Goal: Find specific page/section: Find specific page/section

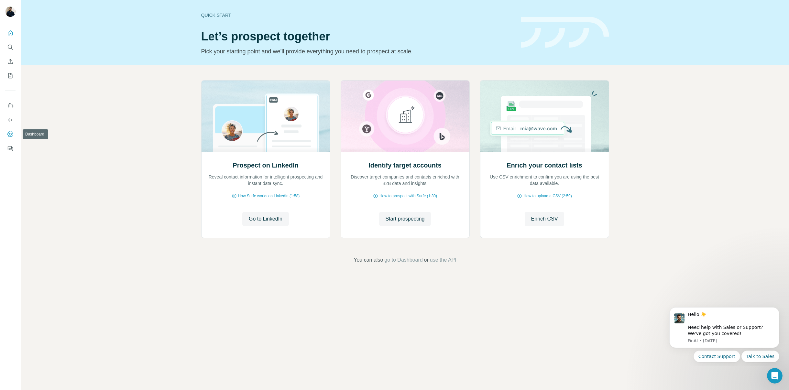
click at [7, 135] on icon "Dashboard" at bounding box center [10, 134] width 6 height 6
click at [8, 71] on button "My lists" at bounding box center [10, 76] width 10 height 12
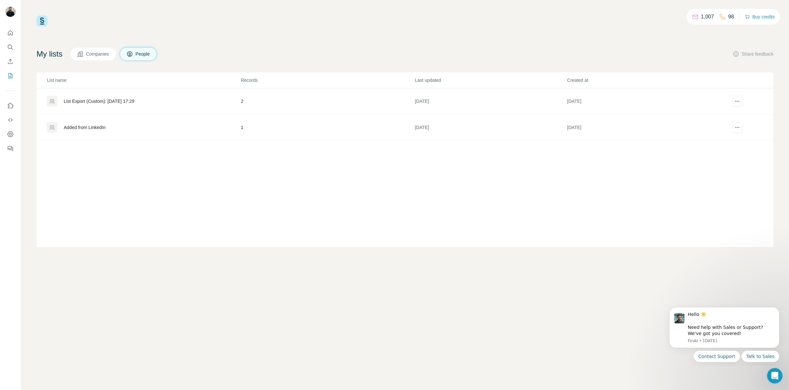
click at [227, 130] on div "Added from LinkedIn" at bounding box center [143, 127] width 193 height 10
